Goal: Find contact information: Find contact information

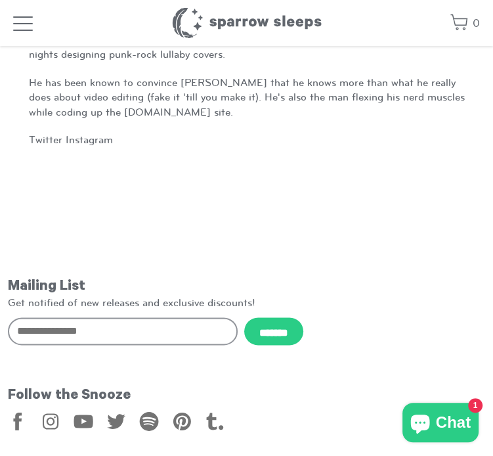
scroll to position [1005, 0]
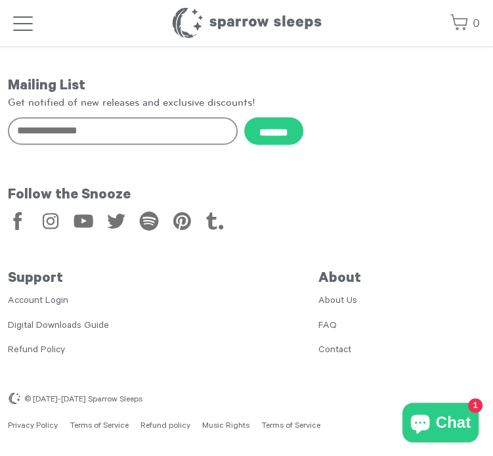
click at [342, 353] on link "Contact" at bounding box center [335, 350] width 33 height 11
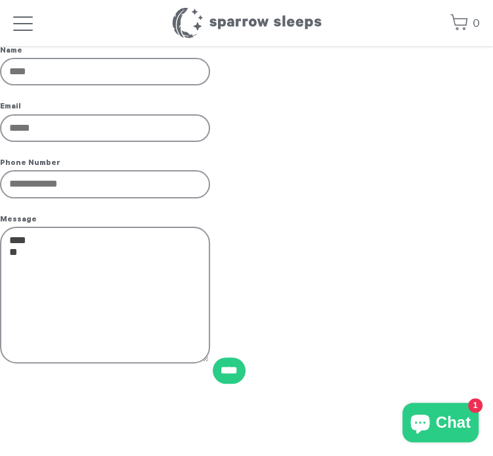
scroll to position [59, 0]
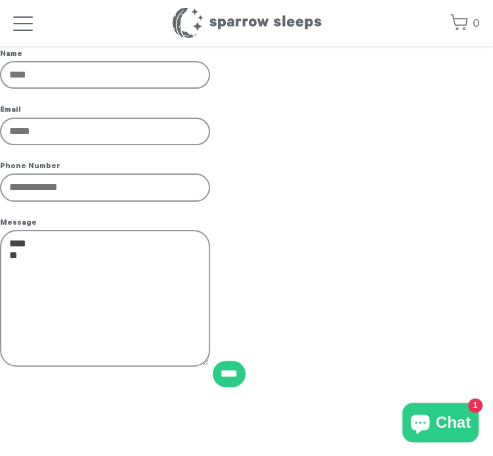
drag, startPoint x: 503, startPoint y: 70, endPoint x: 481, endPoint y: 97, distance: 35.1
click at [481, 97] on html "Skip to content Music All Music Lullabies Lofi White Noise Kid's Music Vinyl & …" at bounding box center [246, 405] width 493 height 928
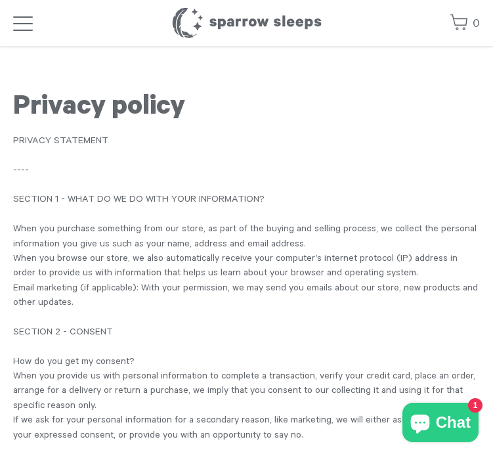
scroll to position [263, 0]
